Goal: Task Accomplishment & Management: Use online tool/utility

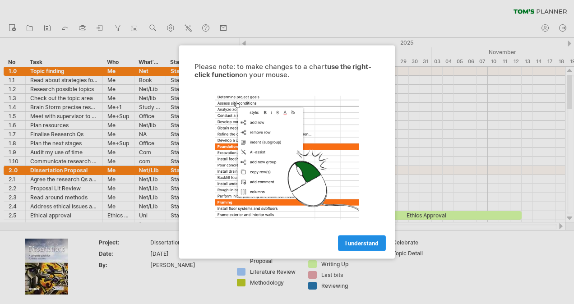
click at [370, 242] on span "I understand" at bounding box center [361, 243] width 33 height 7
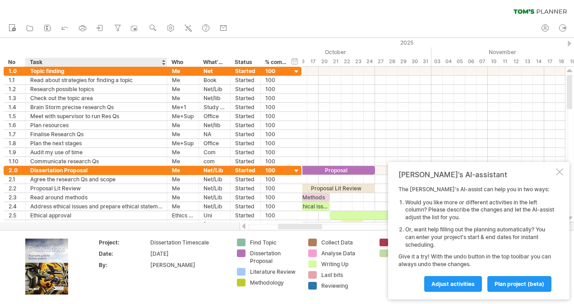
drag, startPoint x: 101, startPoint y: 63, endPoint x: 166, endPoint y: 65, distance: 64.5
click at [166, 65] on div at bounding box center [166, 62] width 3 height 9
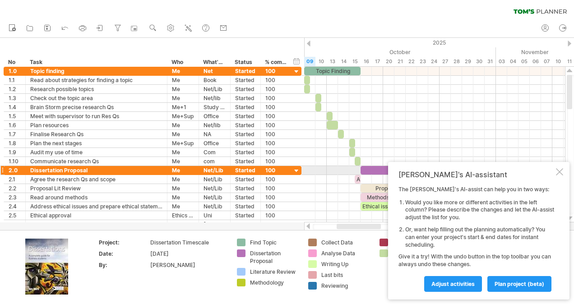
click at [561, 169] on div at bounding box center [559, 171] width 7 height 7
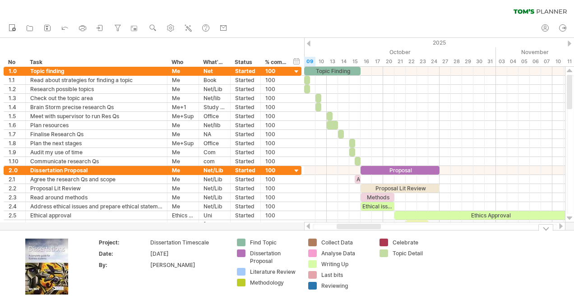
click at [545, 231] on div "Project: Dissertation Timescale Date: [DATE] By: [PERSON_NAME] Find Topic Disse…" at bounding box center [287, 267] width 574 height 74
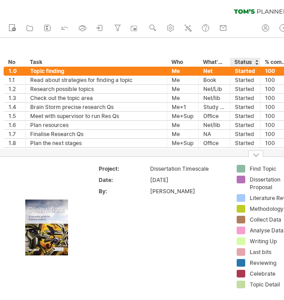
click at [257, 157] on div at bounding box center [256, 154] width 15 height 7
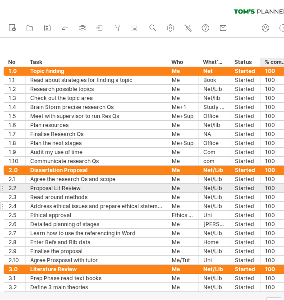
click at [266, 207] on div "100" at bounding box center [276, 206] width 22 height 9
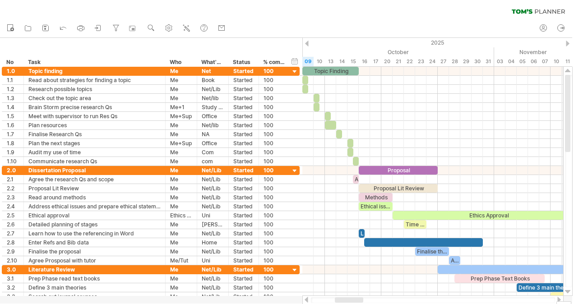
drag, startPoint x: 567, startPoint y: 98, endPoint x: 568, endPoint y: 65, distance: 33.0
click at [568, 65] on div "Trying to reach [DOMAIN_NAME] Connected again... 0% clear filter new *" at bounding box center [287, 152] width 574 height 304
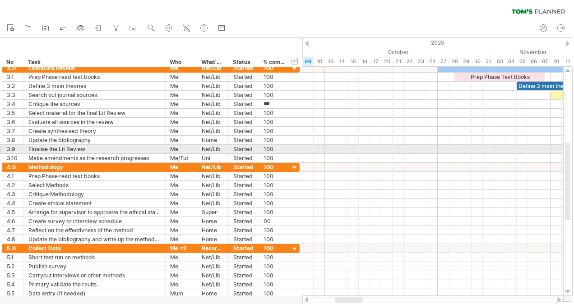
drag, startPoint x: 567, startPoint y: 86, endPoint x: 564, endPoint y: 154, distance: 68.2
click at [564, 154] on div at bounding box center [567, 181] width 9 height 229
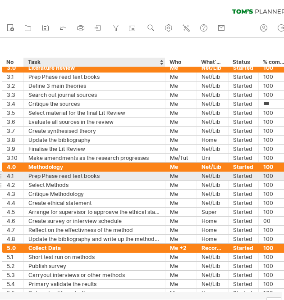
click at [86, 181] on div "Select Methods" at bounding box center [94, 185] width 132 height 9
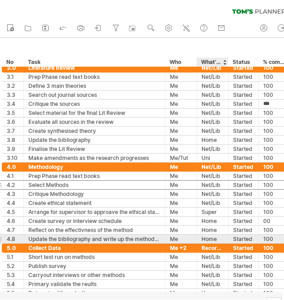
click at [230, 238] on div "******* Started" at bounding box center [244, 239] width 30 height 9
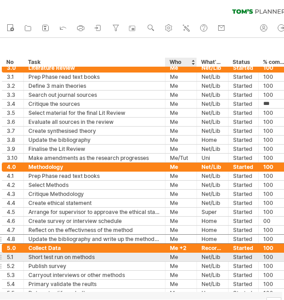
click at [172, 262] on div "Me" at bounding box center [181, 266] width 22 height 9
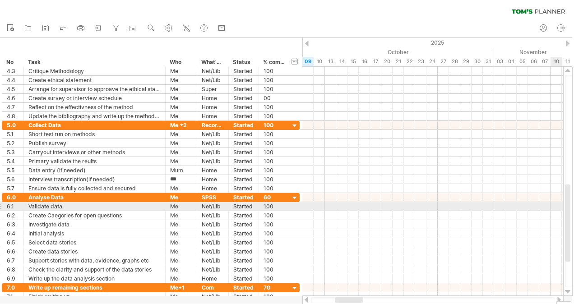
drag, startPoint x: 567, startPoint y: 169, endPoint x: 570, endPoint y: 210, distance: 41.1
click at [570, 210] on div at bounding box center [567, 222] width 5 height 77
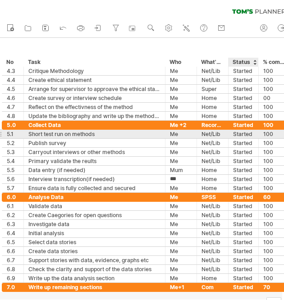
click at [255, 130] on div at bounding box center [257, 134] width 5 height 9
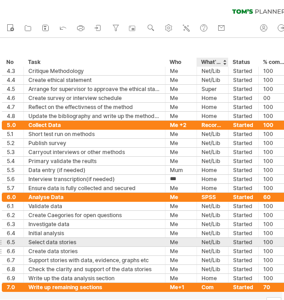
click at [227, 247] on div at bounding box center [227, 251] width 5 height 9
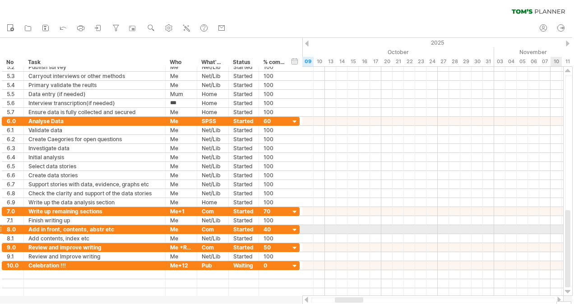
drag, startPoint x: 568, startPoint y: 203, endPoint x: 570, endPoint y: 235, distance: 31.6
click at [570, 235] on div at bounding box center [568, 181] width 7 height 212
